Goal: Communication & Community: Connect with others

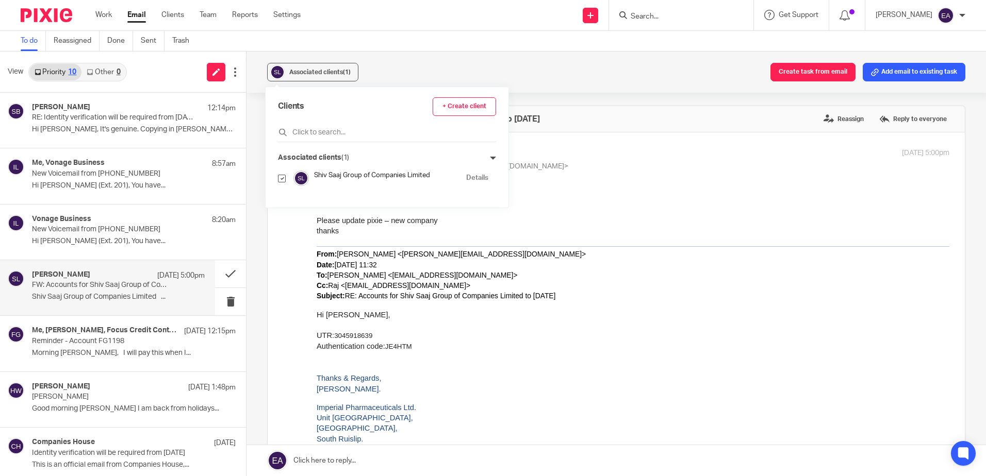
scroll to position [258, 0]
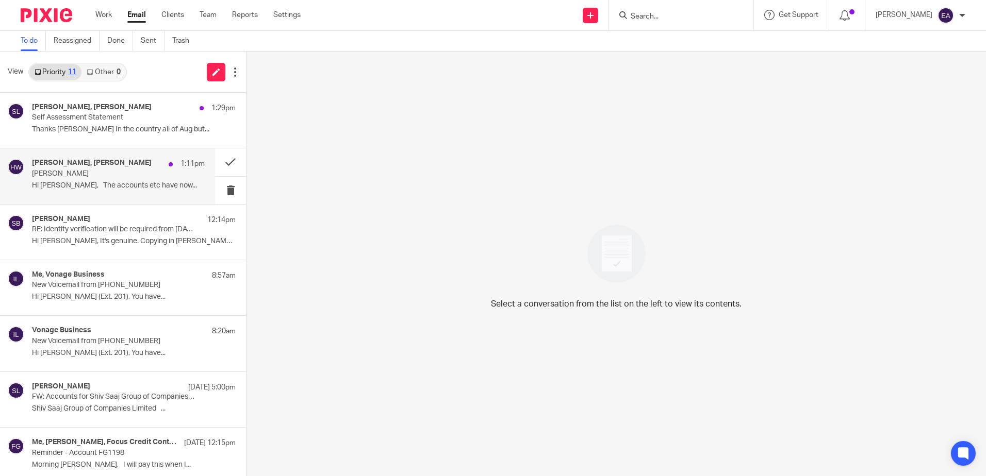
click at [98, 171] on p "[PERSON_NAME]" at bounding box center [101, 174] width 138 height 9
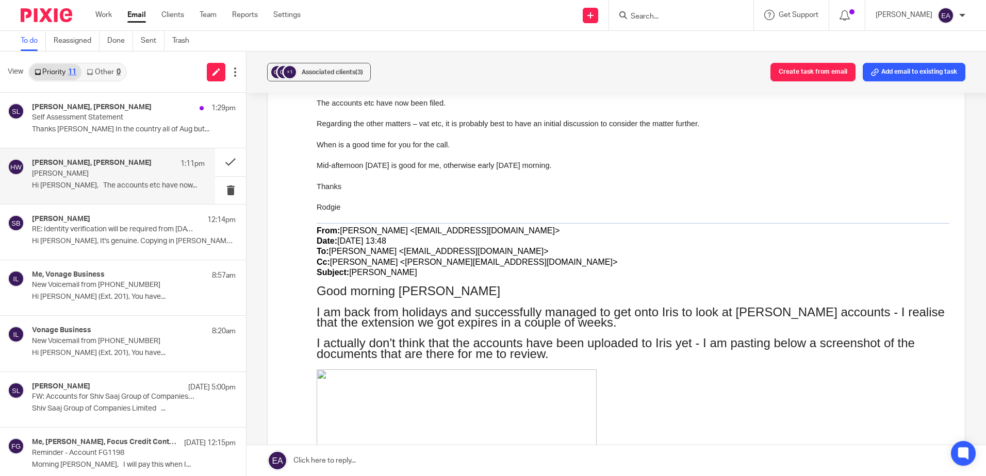
scroll to position [206, 0]
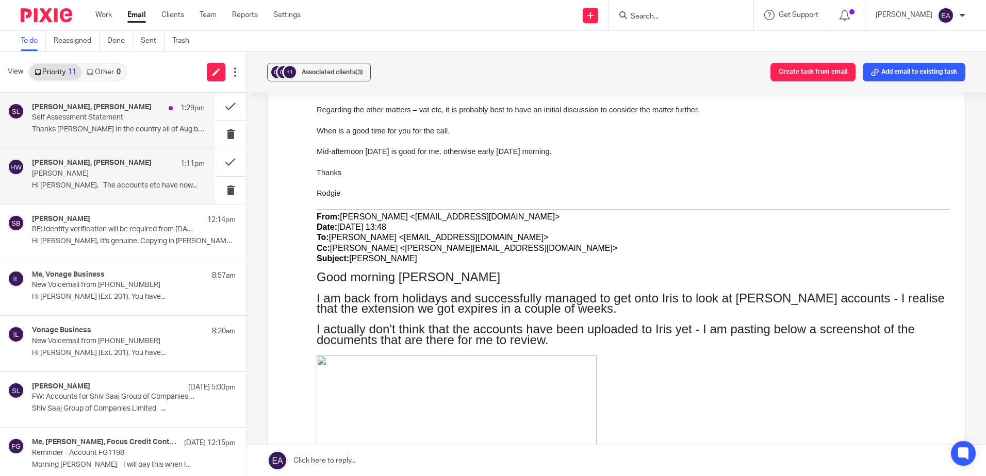
click at [119, 126] on p "Thanks Rodgie In the country all of Aug but..." at bounding box center [118, 129] width 173 height 9
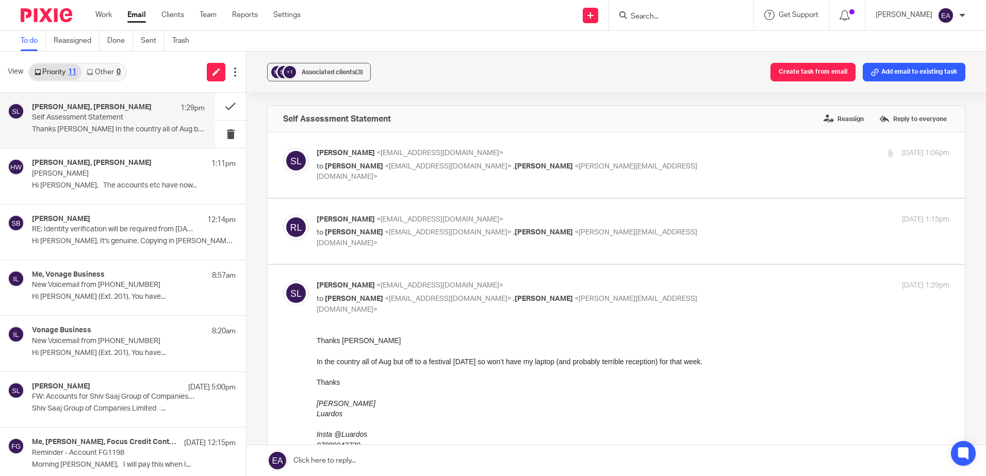
scroll to position [0, 0]
click at [94, 109] on h4 "Simon Luard, Rodgie Leahy" at bounding box center [92, 107] width 120 height 9
click at [462, 217] on p "Rodgie Leahy <rodgie@caatadvisory.co.uk>" at bounding box center [528, 219] width 422 height 11
checkbox input "true"
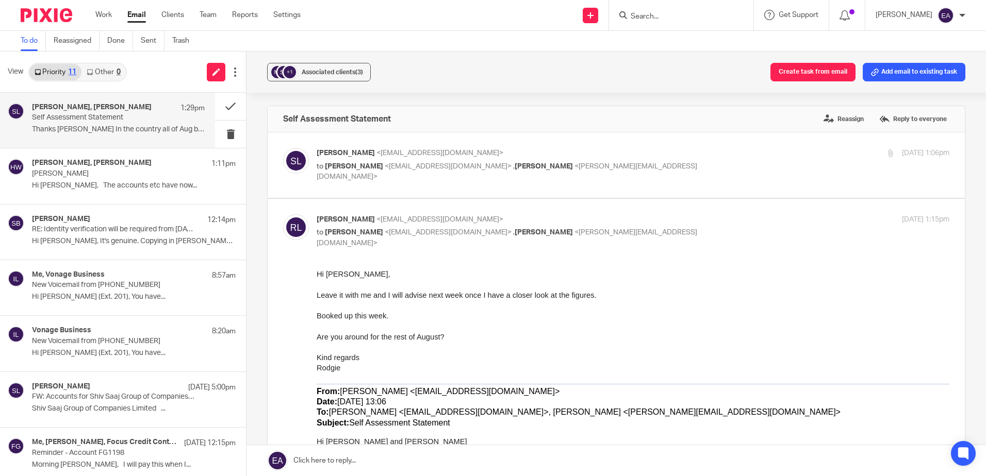
click at [513, 150] on p "Simon Luard <simonluard@googlemail.com>" at bounding box center [528, 153] width 422 height 11
checkbox input "true"
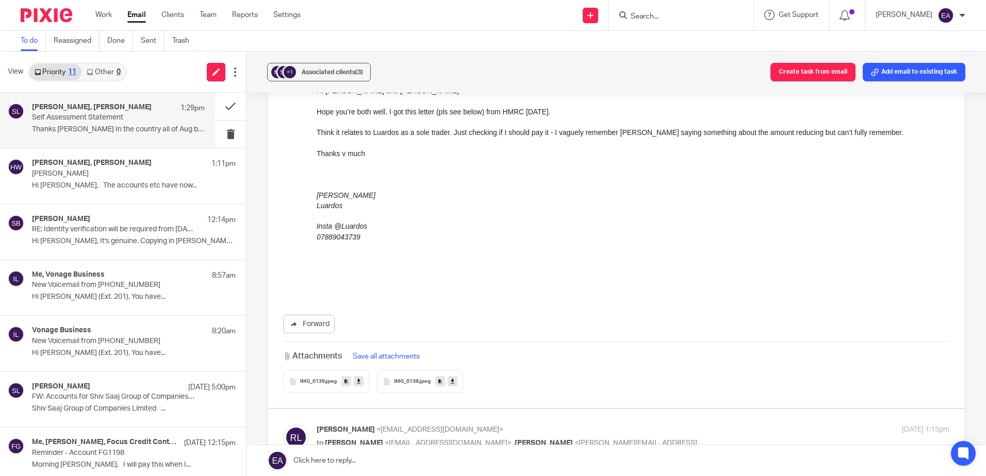
scroll to position [155, 0]
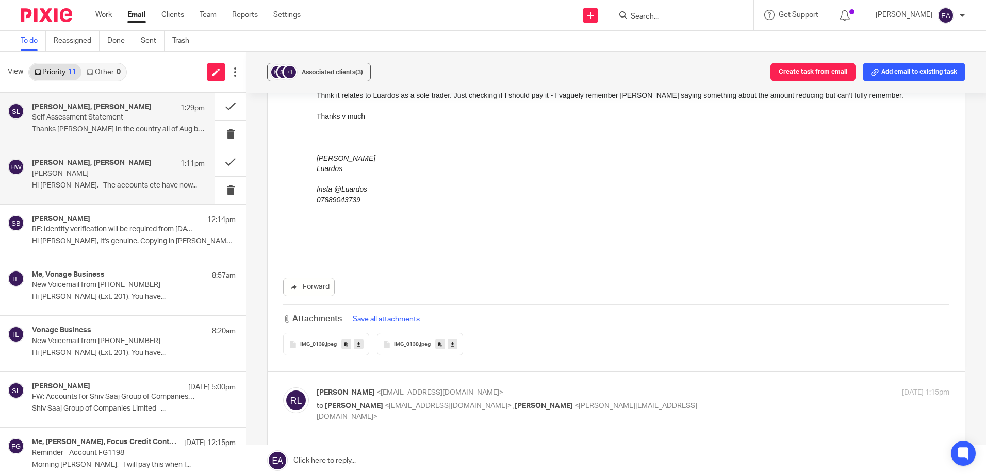
click at [90, 179] on div "Rodgie Leahy, Helene Webb 1:11pm Griffin Hi Helene, The accounts etc have now..." at bounding box center [118, 176] width 173 height 35
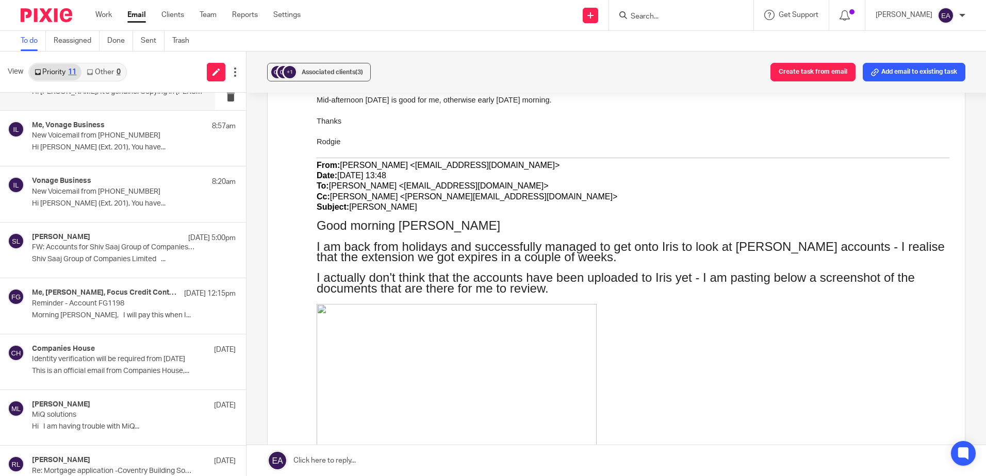
scroll to position [0, 0]
